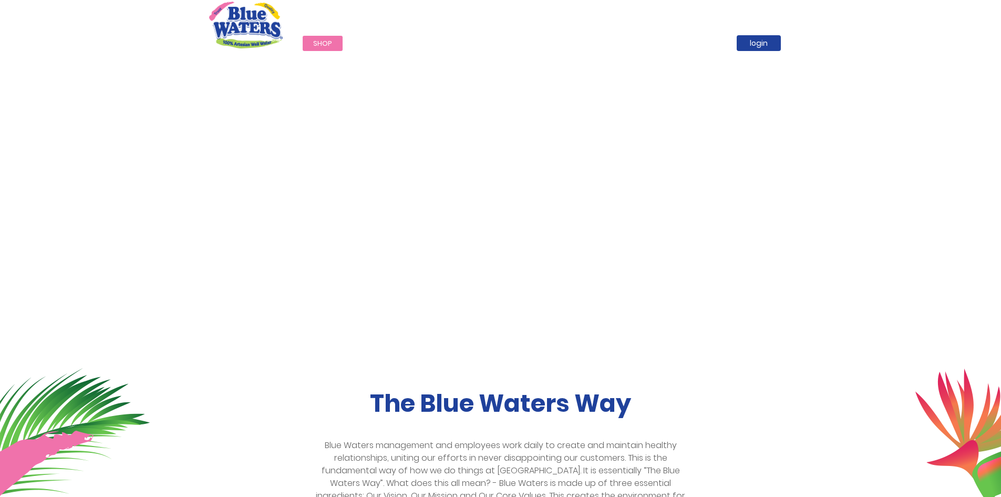
click at [485, 43] on link "about us" at bounding box center [489, 43] width 55 height 15
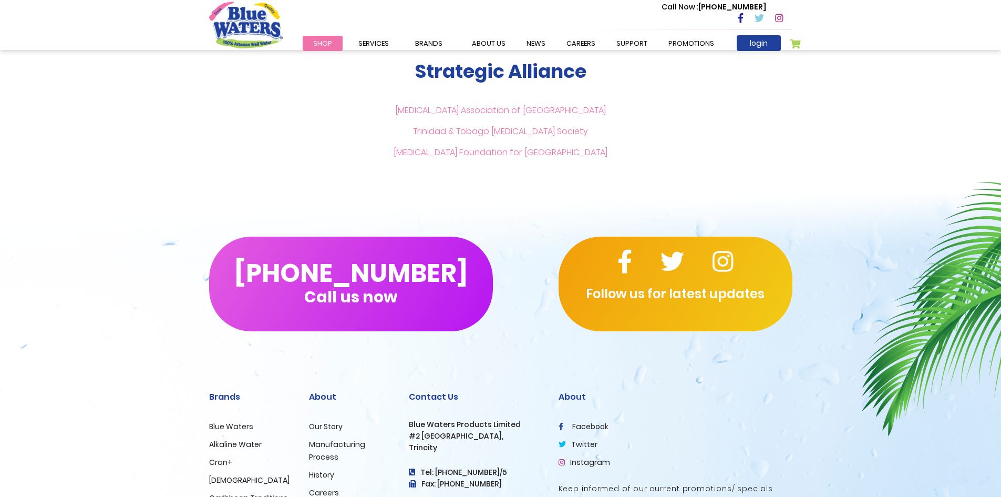
scroll to position [2470, 0]
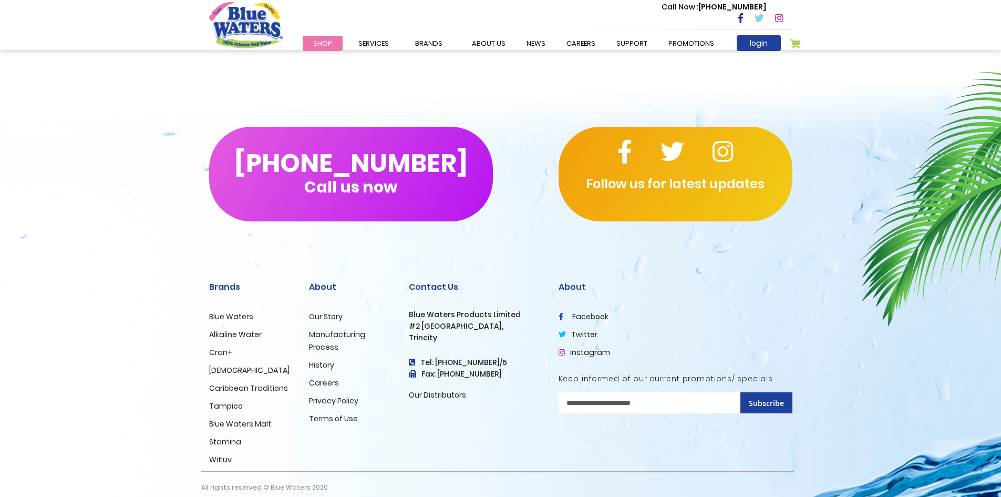
click at [327, 311] on link "Our Story" at bounding box center [326, 316] width 34 height 11
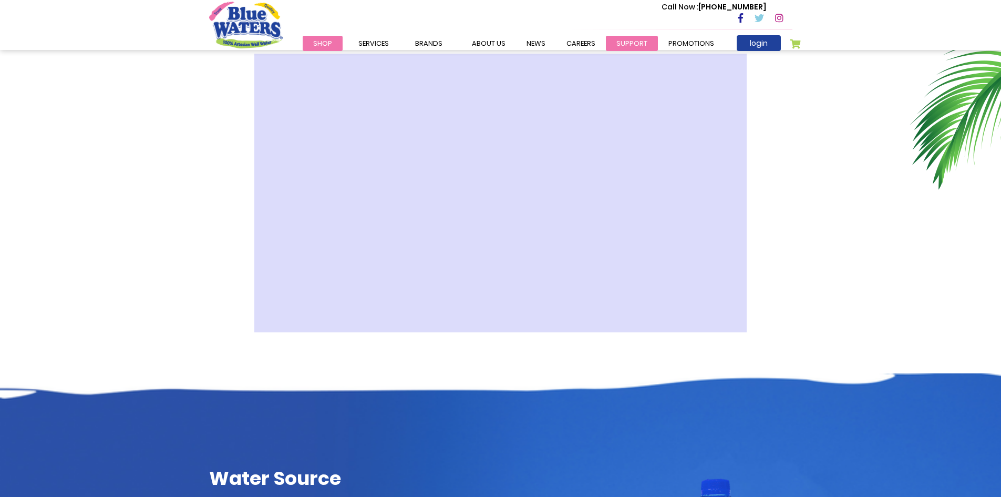
click at [630, 43] on link "support" at bounding box center [632, 43] width 52 height 15
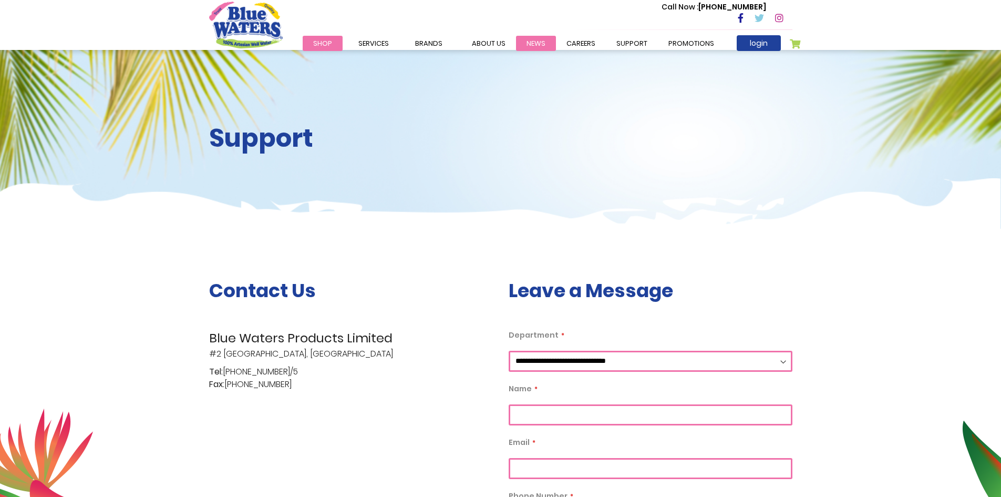
click at [530, 45] on link "News" at bounding box center [536, 43] width 40 height 15
